Goal: Find specific page/section: Find specific page/section

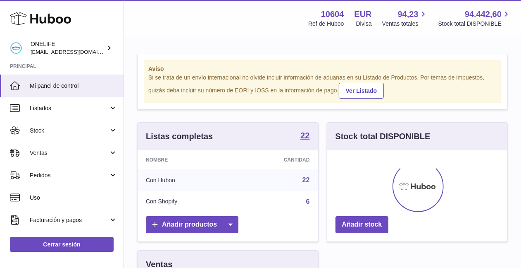
scroll to position [129, 181]
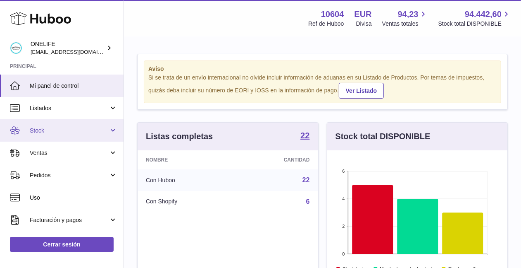
click at [28, 132] on link "Stock" at bounding box center [62, 130] width 124 height 22
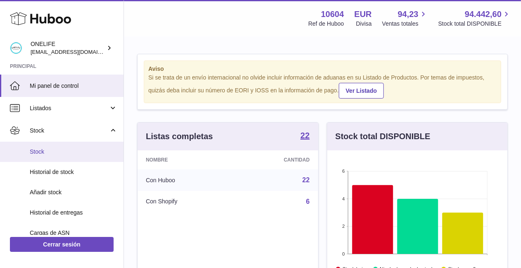
click at [39, 144] on link "Stock" at bounding box center [62, 151] width 124 height 20
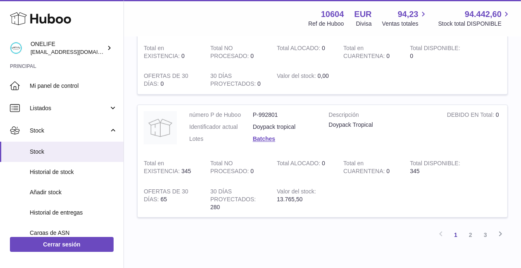
scroll to position [1125, 0]
click at [471, 232] on link "2" at bounding box center [471, 233] width 15 height 15
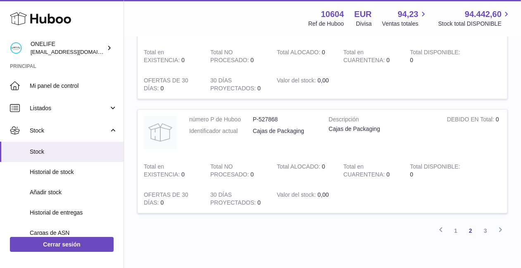
scroll to position [1119, 0]
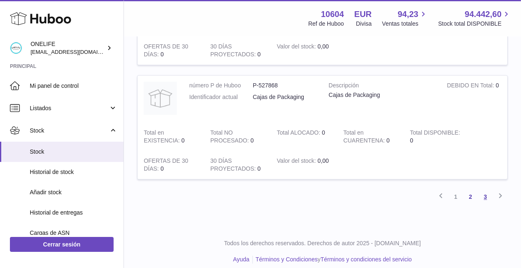
click at [482, 192] on link "3" at bounding box center [485, 196] width 15 height 15
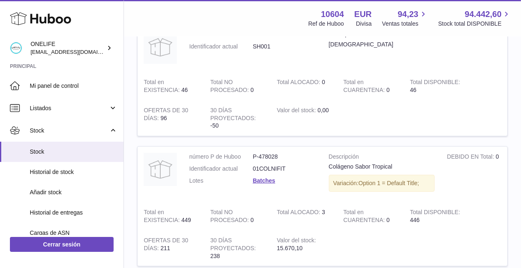
scroll to position [143, 0]
